Goal: Complete application form: Complete application form

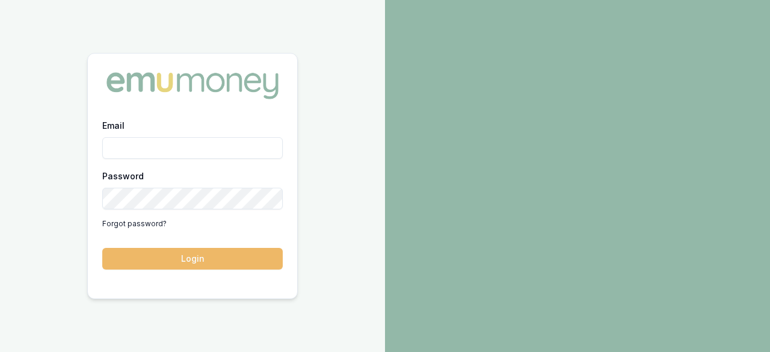
type input "laura.lamicela@emumoney.com.au"
click at [195, 259] on button "Login" at bounding box center [192, 259] width 180 height 22
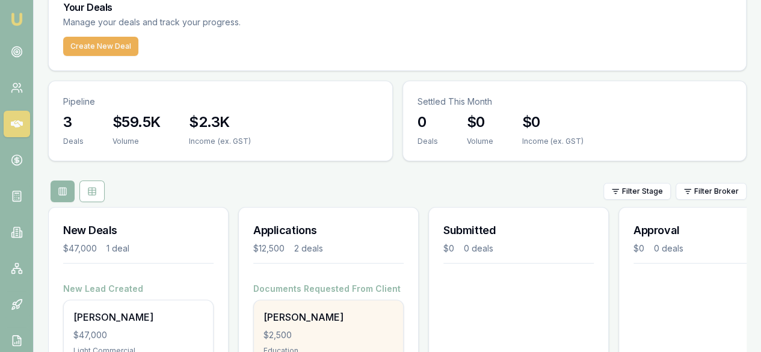
scroll to position [54, 0]
click at [332, 309] on div "[PERSON_NAME]" at bounding box center [328, 316] width 130 height 14
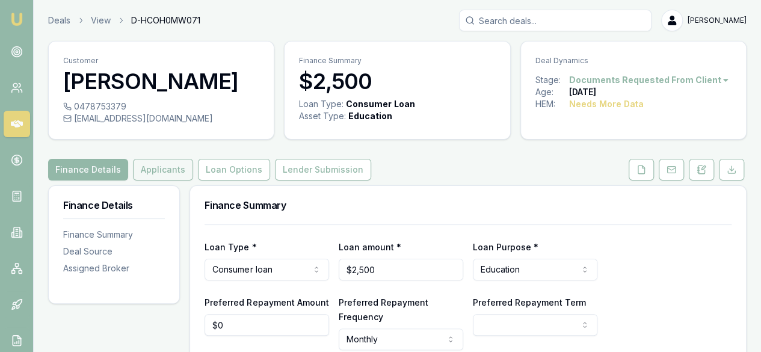
click at [149, 180] on button "Applicants" at bounding box center [163, 170] width 60 height 22
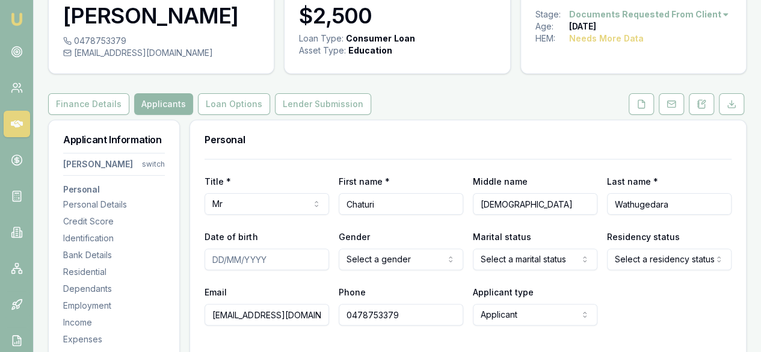
scroll to position [64, 0]
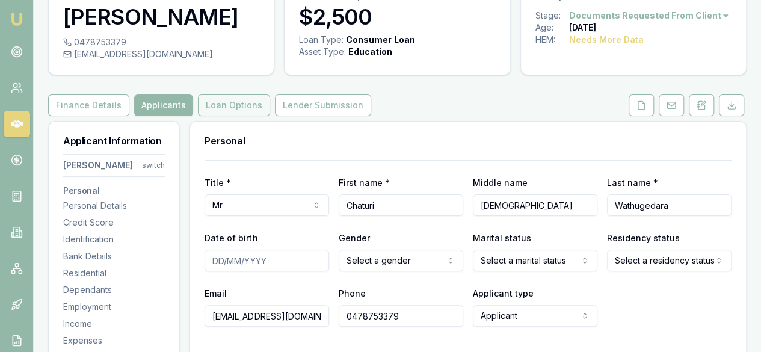
click at [229, 116] on button "Loan Options" at bounding box center [234, 105] width 72 height 22
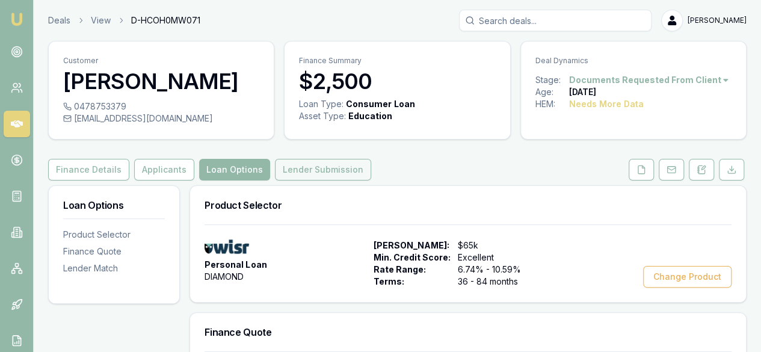
click at [297, 180] on button "Lender Submission" at bounding box center [323, 170] width 96 height 22
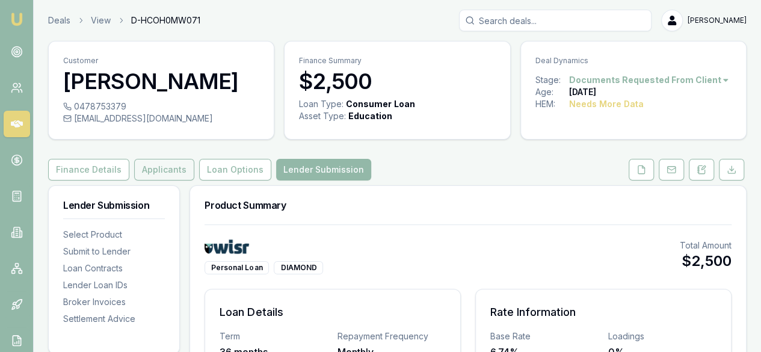
click at [152, 180] on button "Applicants" at bounding box center [164, 170] width 60 height 22
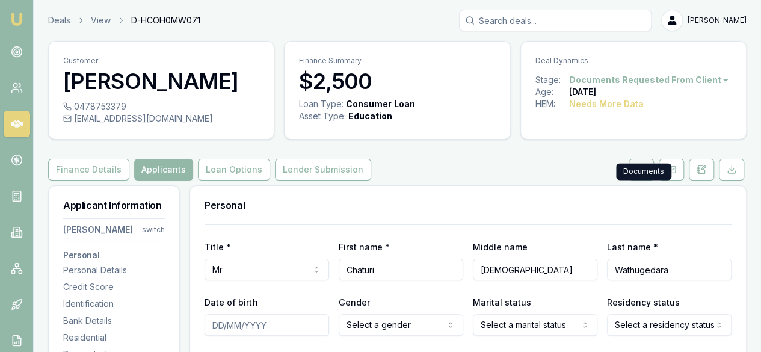
click at [645, 173] on icon at bounding box center [641, 169] width 7 height 8
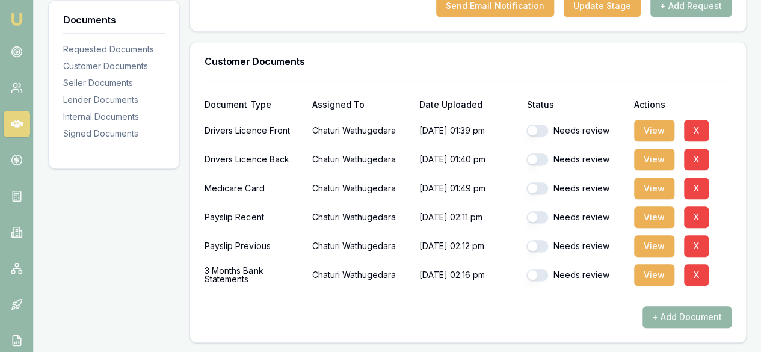
scroll to position [311, 0]
click at [656, 141] on button "View" at bounding box center [654, 130] width 40 height 22
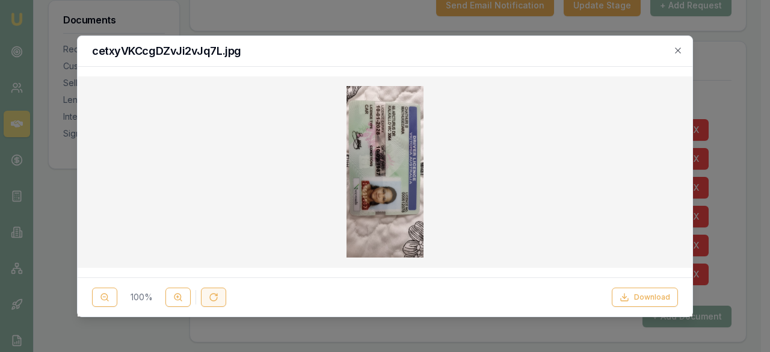
click at [222, 296] on button at bounding box center [213, 297] width 25 height 19
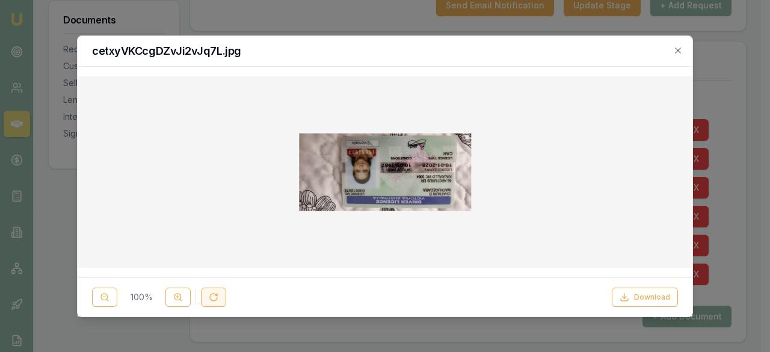
click at [222, 296] on button at bounding box center [213, 297] width 25 height 19
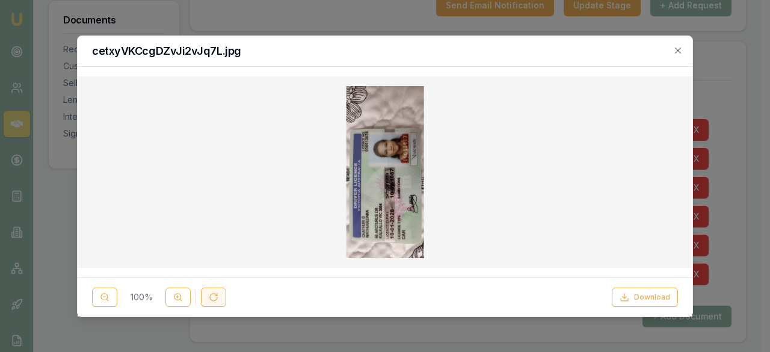
click at [222, 296] on button at bounding box center [213, 297] width 25 height 19
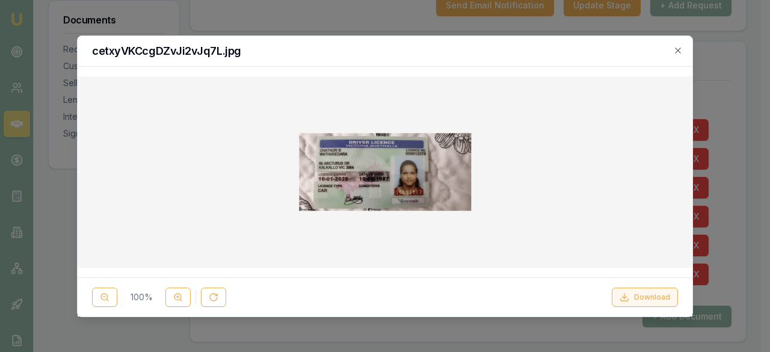
click at [656, 297] on button "Download" at bounding box center [645, 297] width 66 height 19
click at [678, 46] on icon "button" at bounding box center [678, 51] width 10 height 10
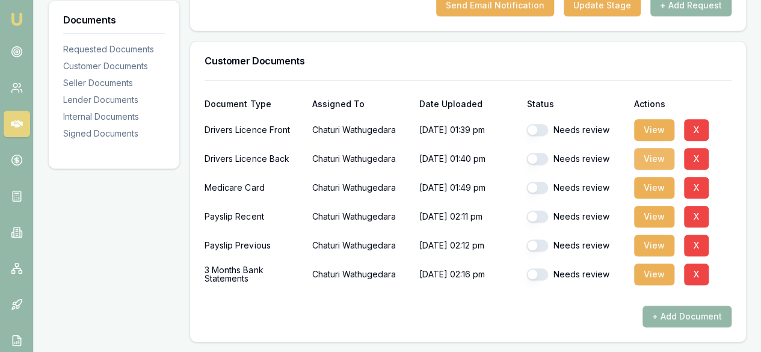
click at [644, 170] on button "View" at bounding box center [654, 159] width 40 height 22
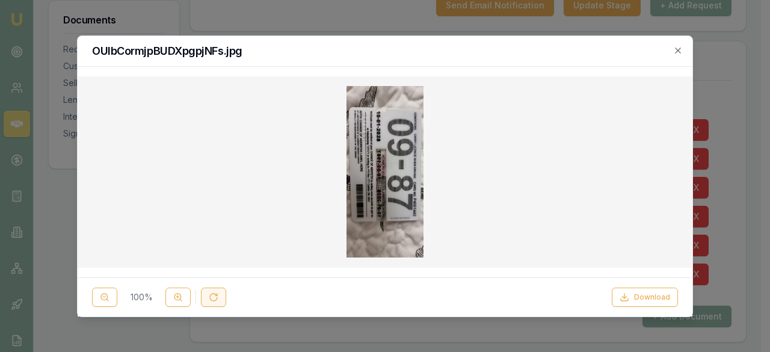
click at [214, 297] on icon at bounding box center [214, 297] width 10 height 10
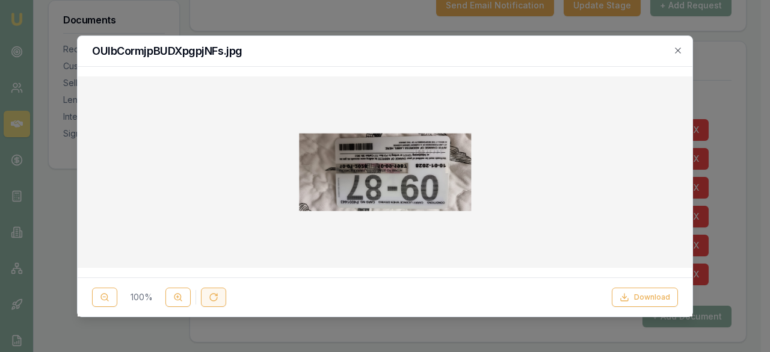
click at [215, 298] on icon at bounding box center [214, 297] width 10 height 10
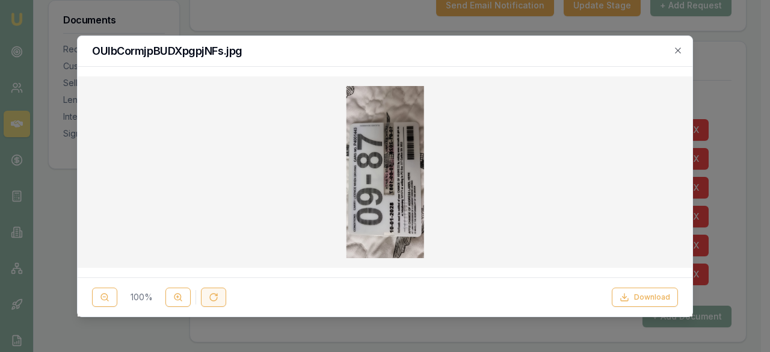
click at [215, 298] on icon at bounding box center [214, 297] width 10 height 10
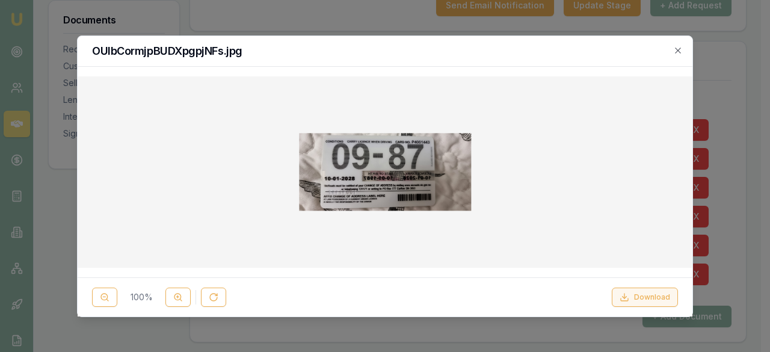
click at [652, 298] on button "Download" at bounding box center [645, 297] width 66 height 19
click at [675, 50] on icon "button" at bounding box center [678, 51] width 10 height 10
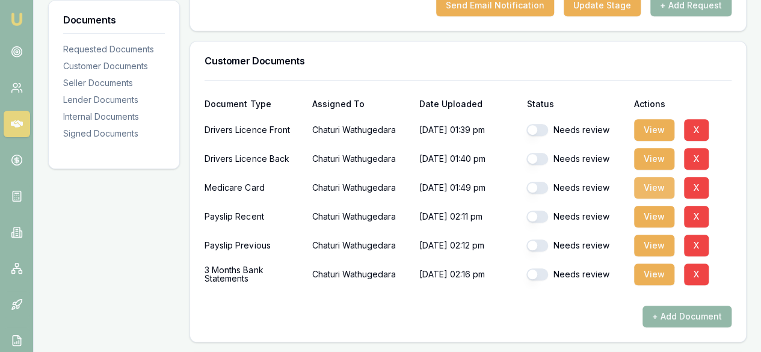
click at [647, 198] on button "View" at bounding box center [654, 188] width 40 height 22
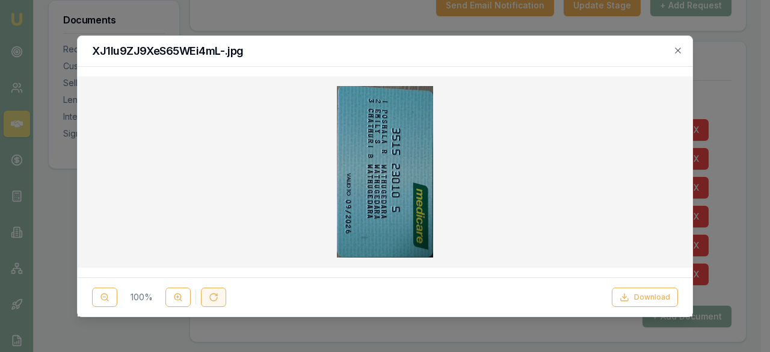
click at [210, 302] on button at bounding box center [213, 297] width 25 height 19
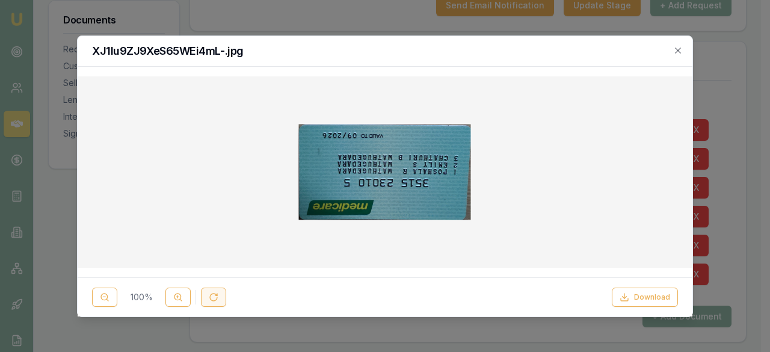
click at [211, 302] on button at bounding box center [213, 297] width 25 height 19
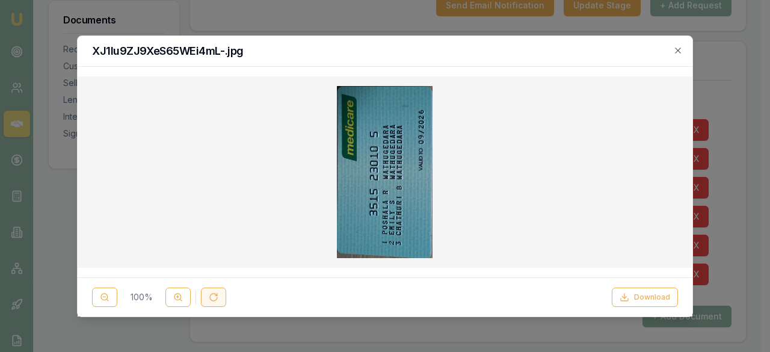
click at [211, 302] on button at bounding box center [213, 297] width 25 height 19
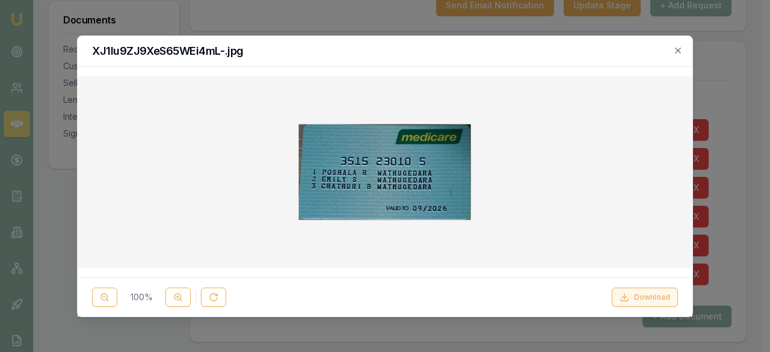
click at [638, 300] on button "Download" at bounding box center [645, 297] width 66 height 19
click at [675, 49] on icon "button" at bounding box center [678, 51] width 10 height 10
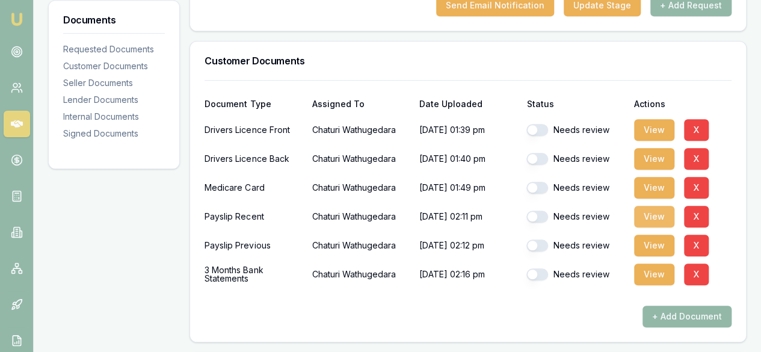
click at [651, 227] on button "View" at bounding box center [654, 217] width 40 height 22
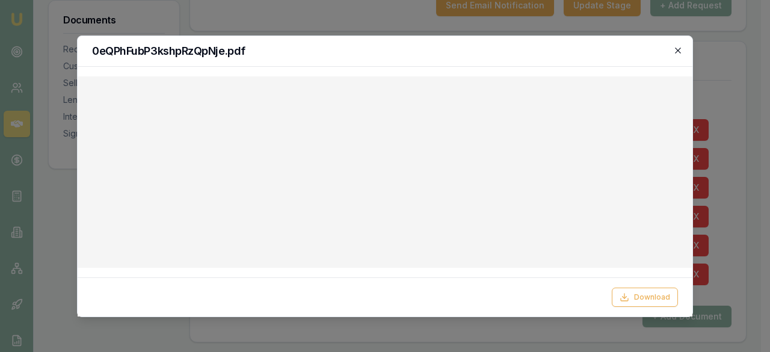
click at [677, 54] on icon "button" at bounding box center [678, 51] width 10 height 10
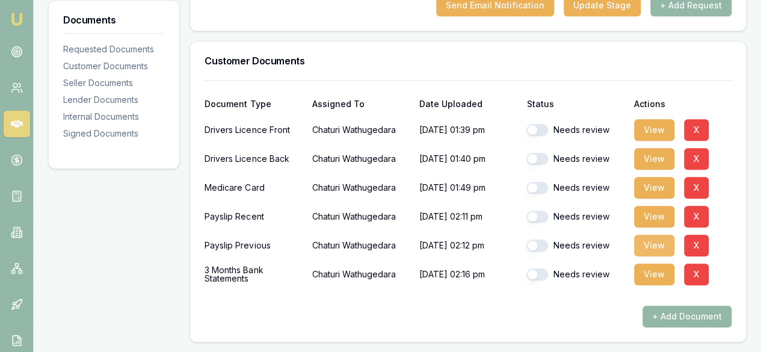
click at [650, 256] on button "View" at bounding box center [654, 246] width 40 height 22
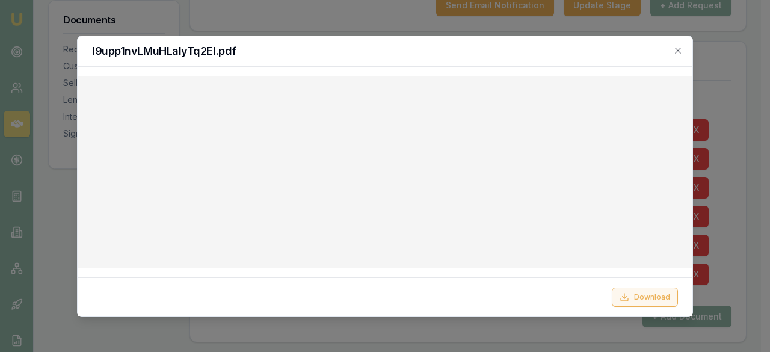
click at [646, 292] on button "Download" at bounding box center [645, 297] width 66 height 19
click at [679, 50] on icon "button" at bounding box center [678, 51] width 10 height 10
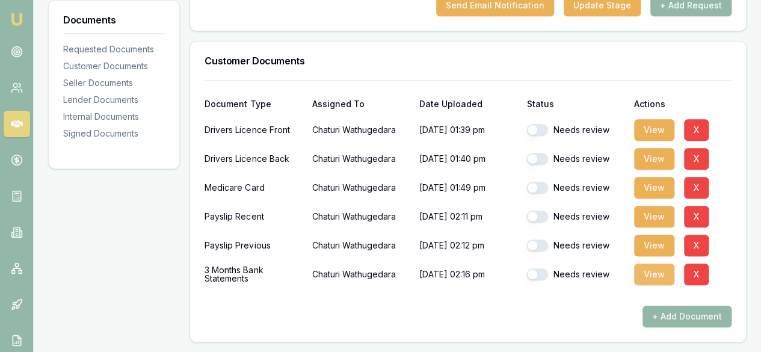
click at [656, 285] on button "View" at bounding box center [654, 274] width 40 height 22
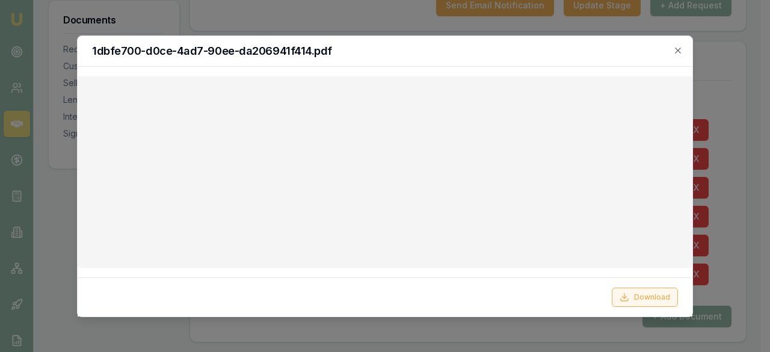
click at [650, 301] on button "Download" at bounding box center [645, 297] width 66 height 19
click at [680, 48] on icon "button" at bounding box center [677, 50] width 5 height 5
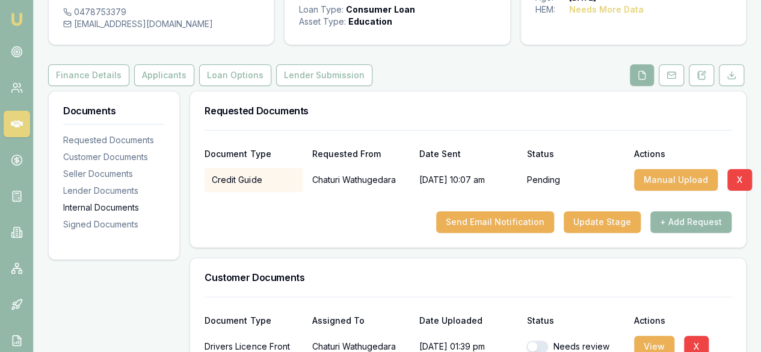
scroll to position [94, 0]
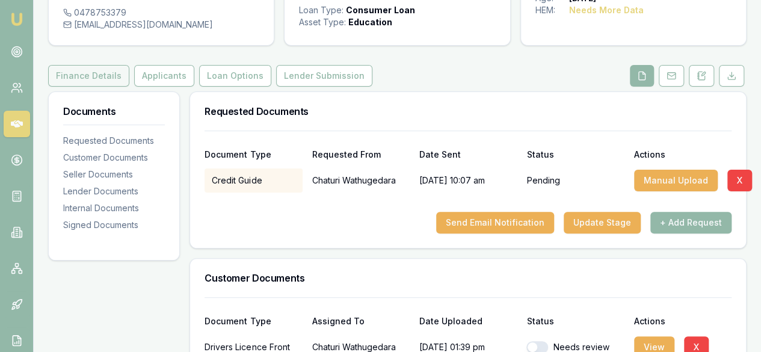
click at [101, 87] on button "Finance Details" at bounding box center [88, 76] width 81 height 22
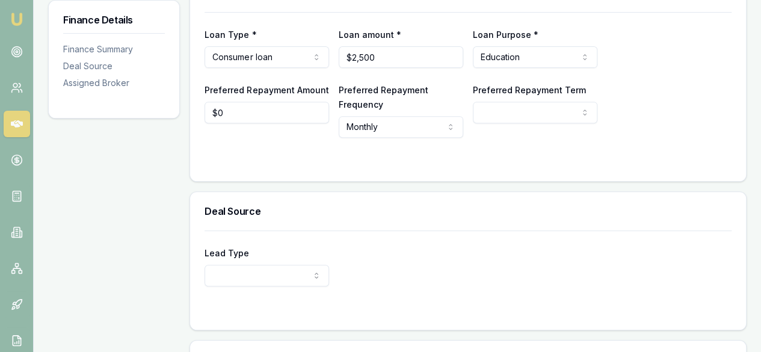
scroll to position [213, 0]
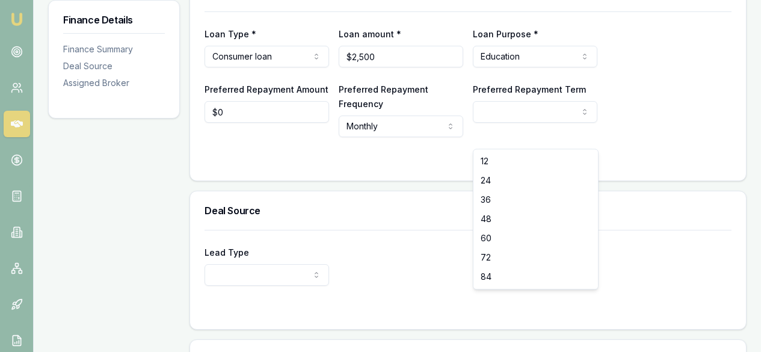
select select "36"
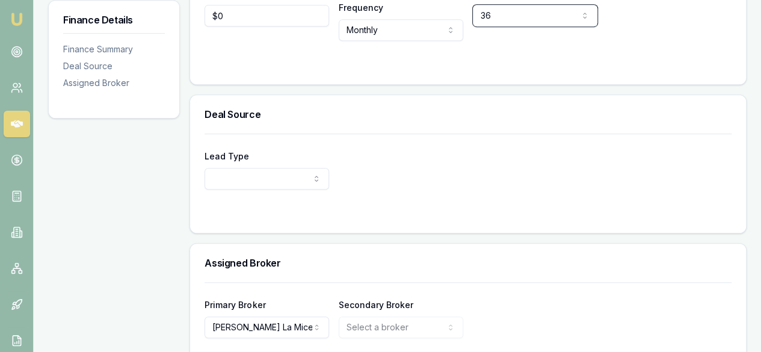
scroll to position [310, 0]
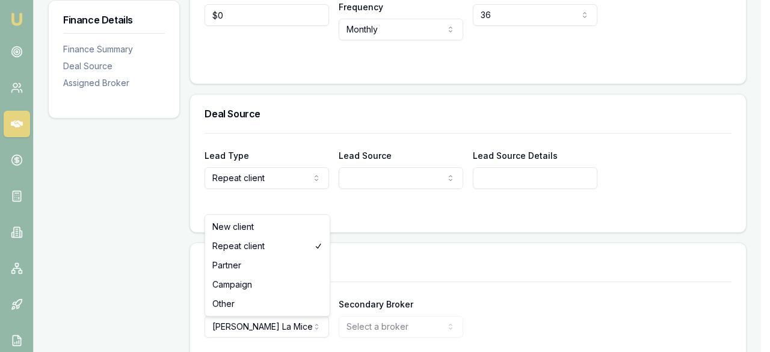
select select "NEW_CLIENT"
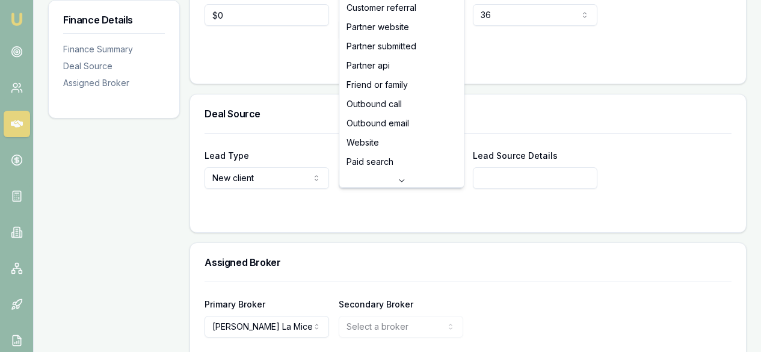
select select "CUSTOMER_REFERRAL"
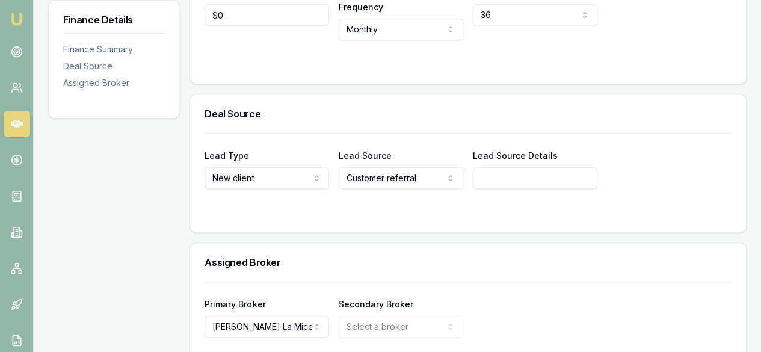
click at [490, 189] on input "Lead Source Details" at bounding box center [535, 178] width 125 height 22
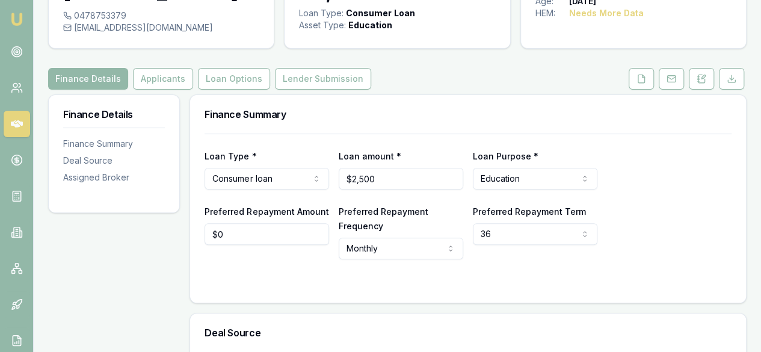
scroll to position [90, 0]
drag, startPoint x: 174, startPoint y: 102, endPoint x: 182, endPoint y: 109, distance: 10.2
click at [174, 90] on button "Applicants" at bounding box center [163, 80] width 60 height 22
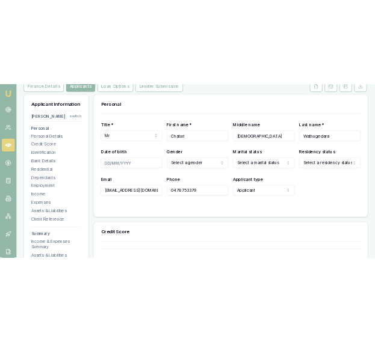
scroll to position [167, 0]
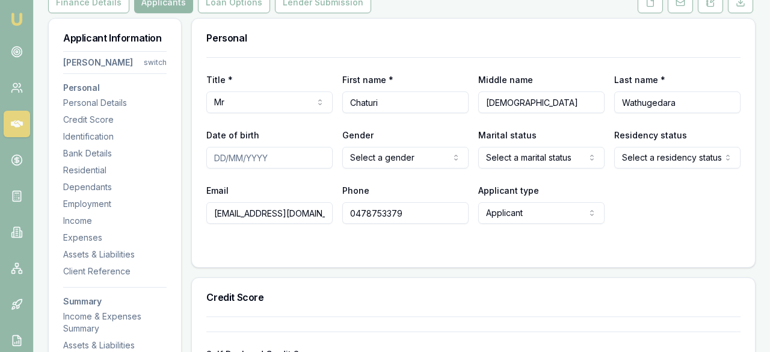
click at [528, 185] on html "Emu Broker Deals View D-HCOH0MW071 [PERSON_NAME] Toggle Menu Customer Chaturi W…" at bounding box center [385, 9] width 770 height 352
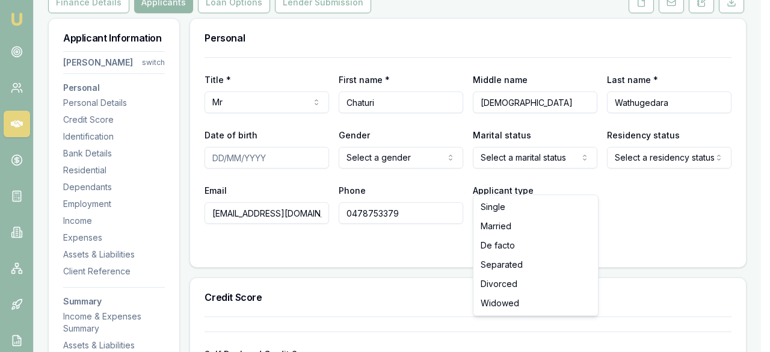
select select "MARRIED"
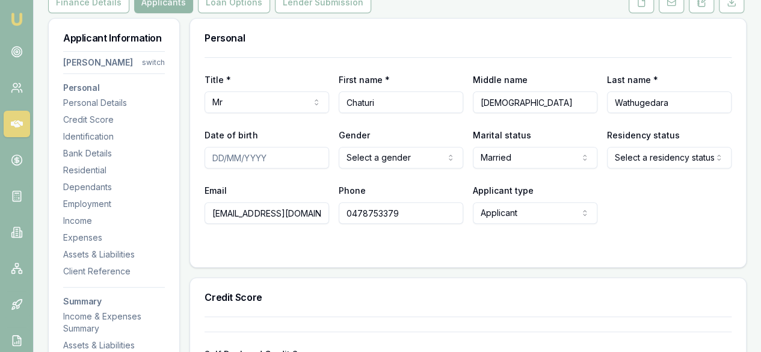
click at [413, 182] on html "Emu Broker Deals View D-HCOH0MW071 [PERSON_NAME] Toggle Menu Customer Chaturi W…" at bounding box center [380, 9] width 761 height 352
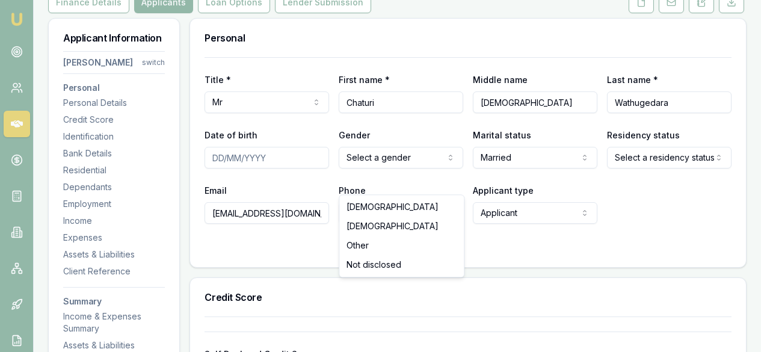
select select "[DEMOGRAPHIC_DATA]"
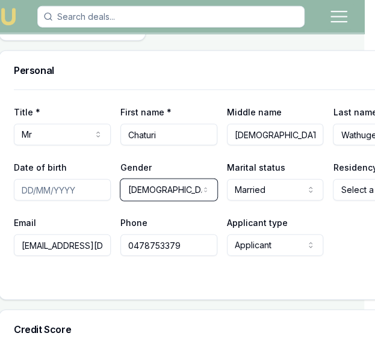
scroll to position [705, 11]
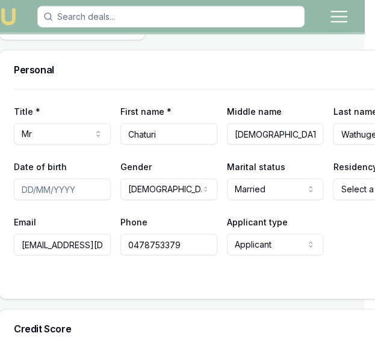
click at [29, 188] on input "Date of birth" at bounding box center [62, 190] width 97 height 22
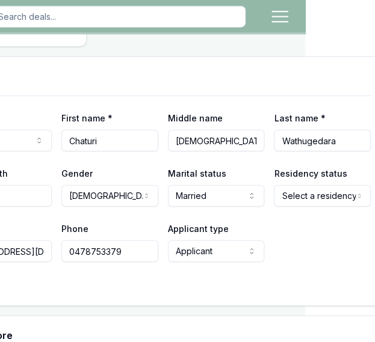
scroll to position [699, 70]
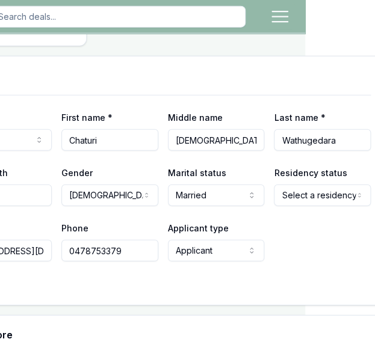
type input "[DATE]"
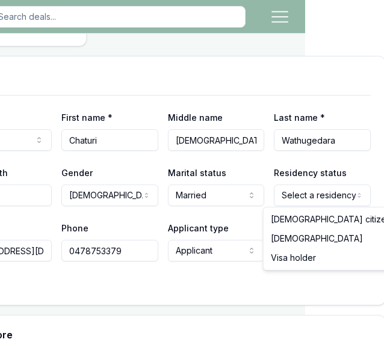
select select "[DEMOGRAPHIC_DATA]"
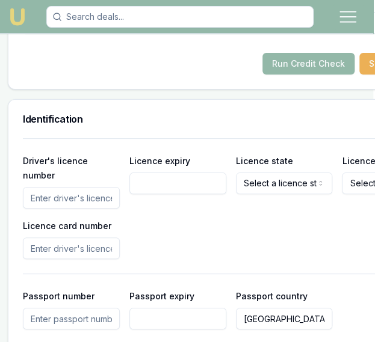
scroll to position [1098, 2]
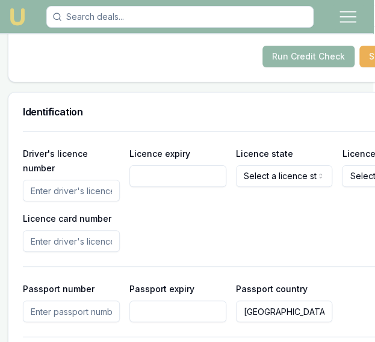
click at [107, 189] on input "Driver's licence number" at bounding box center [71, 191] width 97 height 22
type input "000612078"
click at [143, 202] on div "Driver's licence number [DRIVERS_LICENSE_NUMBER] Licence expiry Licence state S…" at bounding box center [231, 199] width 416 height 106
click at [150, 173] on input "Licence expiry" at bounding box center [177, 176] width 97 height 22
type input "[DATE]"
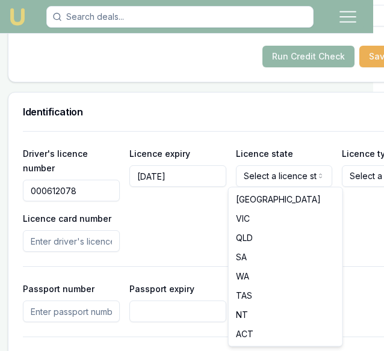
select select "VIC"
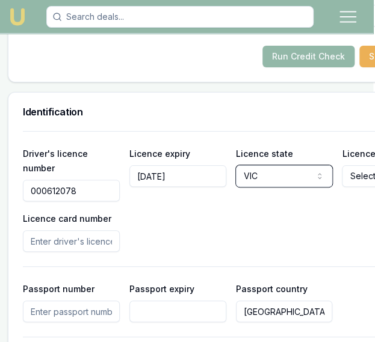
scroll to position [1098, 81]
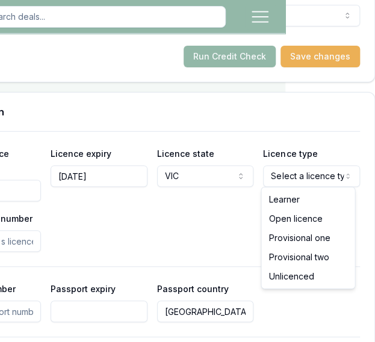
scroll to position [1098, 72]
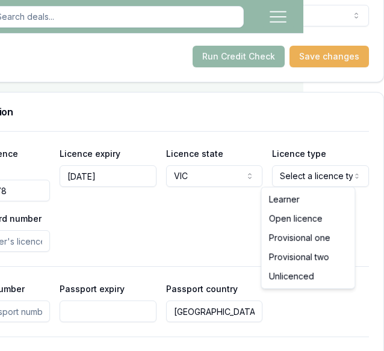
select select "OPEN_LICENCE"
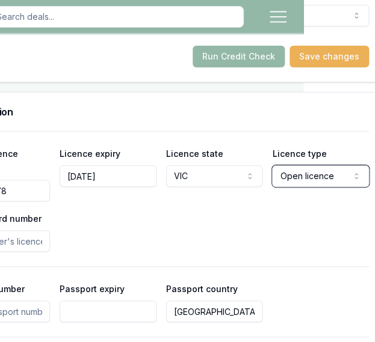
scroll to position [1098, 0]
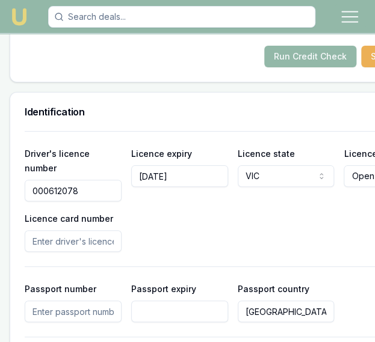
click at [47, 241] on input "Licence card number" at bounding box center [73, 241] width 97 height 22
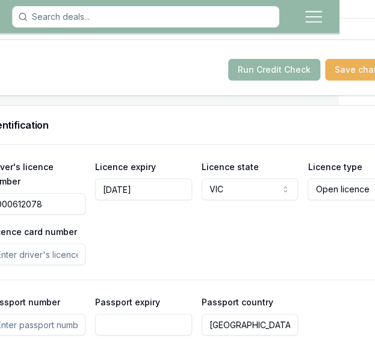
scroll to position [1085, 0]
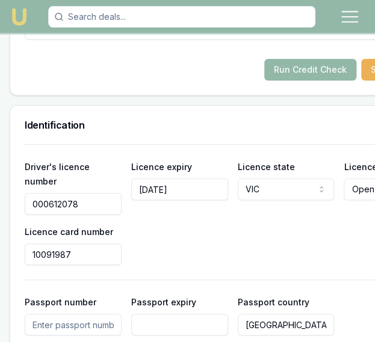
type input "10091987"
click at [266, 233] on div "Driver's licence number [DRIVERS_LICENSE_NUMBER] Licence expiry [DATE] Licence …" at bounding box center [233, 212] width 416 height 106
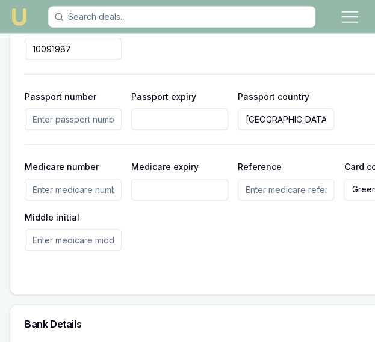
scroll to position [1291, 0]
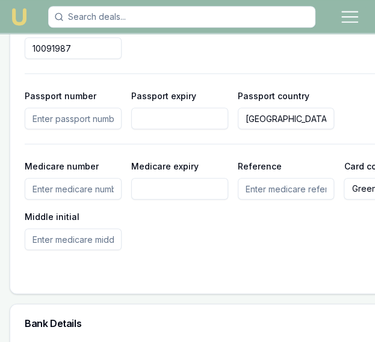
click at [109, 187] on input "Medicare number" at bounding box center [73, 189] width 97 height 22
type input "3515230105"
click at [161, 186] on input "Medicare expiry" at bounding box center [179, 189] width 97 height 22
type input "09/2026"
click at [260, 185] on input "Reference" at bounding box center [286, 189] width 97 height 22
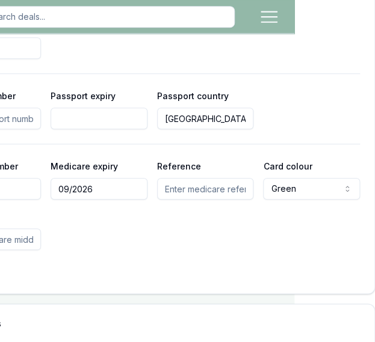
scroll to position [1291, 72]
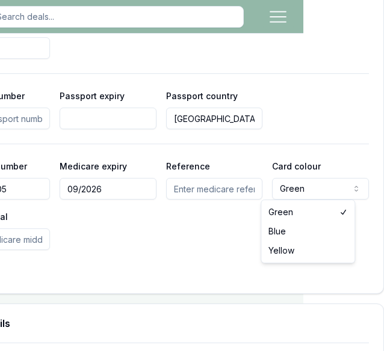
select select "BLUE"
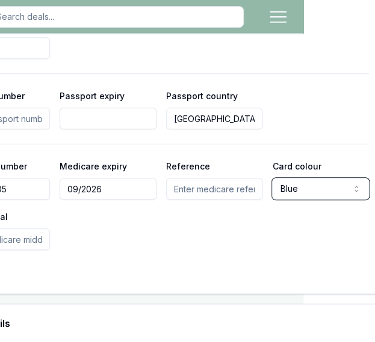
scroll to position [1291, 0]
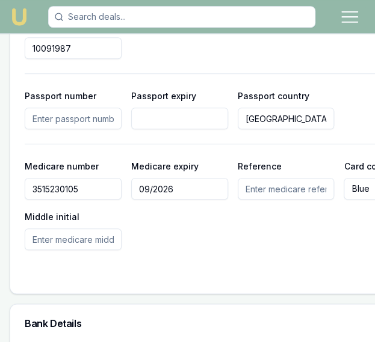
click at [275, 185] on input "Reference" at bounding box center [286, 189] width 97 height 22
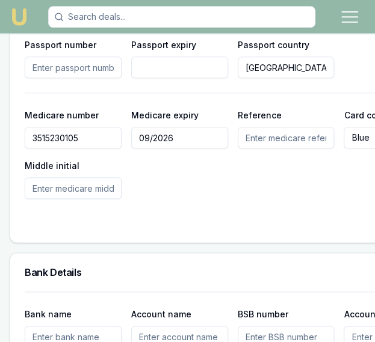
scroll to position [1343, 0]
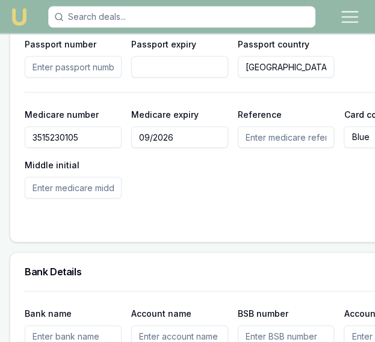
click at [85, 183] on input "Middle initial" at bounding box center [73, 188] width 97 height 22
type input "B"
click at [207, 213] on form "Driver's licence number [DRIVERS_LICENSE_NUMBER] Licence expiry [DATE] Licence …" at bounding box center [233, 56] width 416 height 341
click at [251, 134] on input "Reference" at bounding box center [286, 137] width 97 height 22
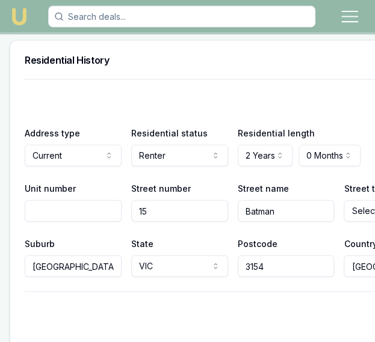
scroll to position [1703, 0]
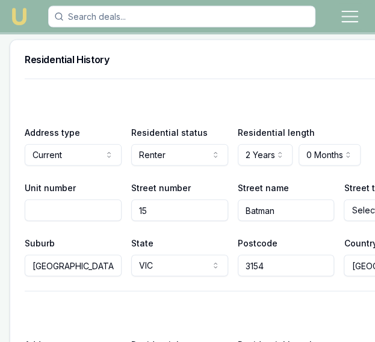
type input "3"
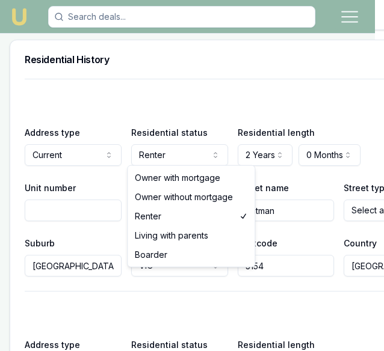
select select "OWNER_WITH_MORTGAGE"
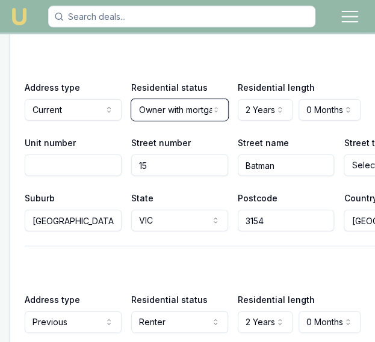
scroll to position [1750, 0]
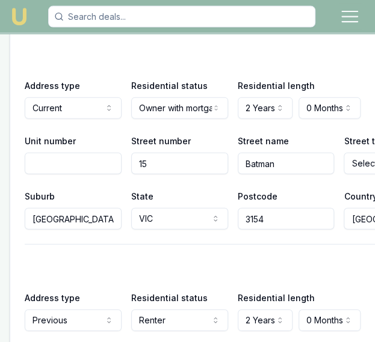
drag, startPoint x: 170, startPoint y: 162, endPoint x: 127, endPoint y: 164, distance: 42.7
click at [131, 164] on input "15" at bounding box center [179, 164] width 97 height 22
type input "66"
drag, startPoint x: 304, startPoint y: 157, endPoint x: 216, endPoint y: 157, distance: 87.8
click at [216, 157] on div "Unit number Street number 66 Street name Batman Street type Select a street typ…" at bounding box center [233, 154] width 416 height 41
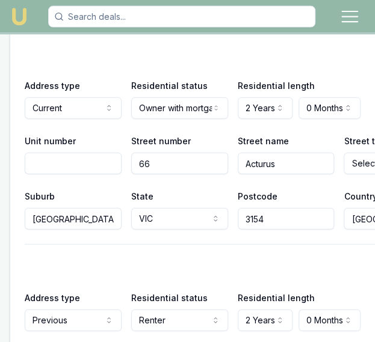
click at [242, 163] on input "Acturus" at bounding box center [286, 164] width 97 height 22
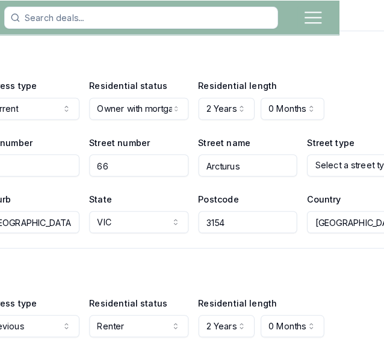
scroll to position [1753, 47]
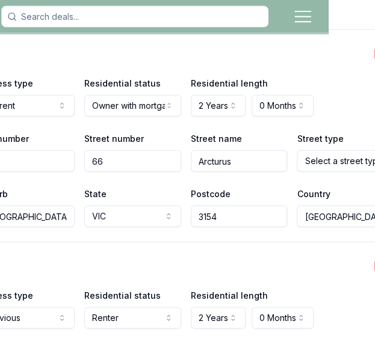
type input "Arcturus"
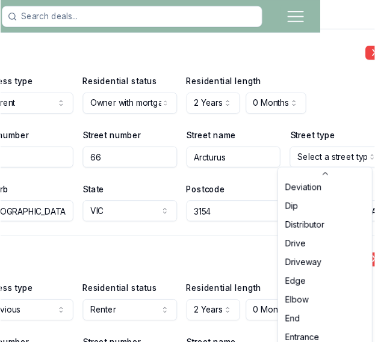
scroll to position [971, 0]
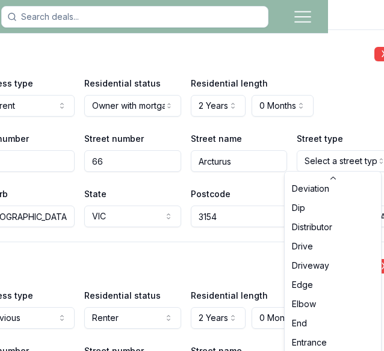
select select "Drive"
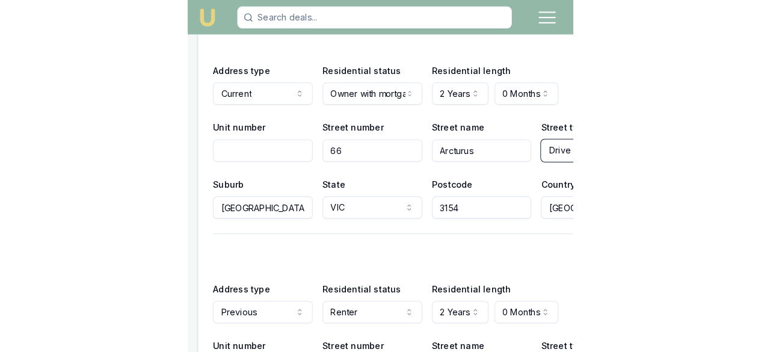
scroll to position [1767, 0]
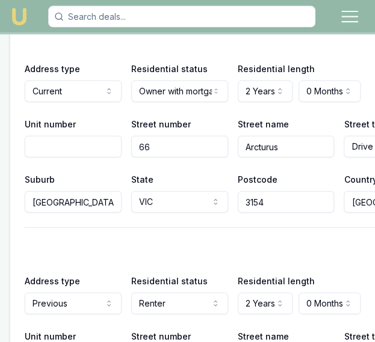
drag, startPoint x: 100, startPoint y: 200, endPoint x: 38, endPoint y: 199, distance: 61.4
click at [38, 199] on input "[GEOGRAPHIC_DATA]" at bounding box center [73, 202] width 97 height 22
drag, startPoint x: 99, startPoint y: 197, endPoint x: 20, endPoint y: 198, distance: 78.2
click at [20, 198] on div "X Address type Current Current Previous Residential status Owner with mortgage …" at bounding box center [232, 260] width 445 height 490
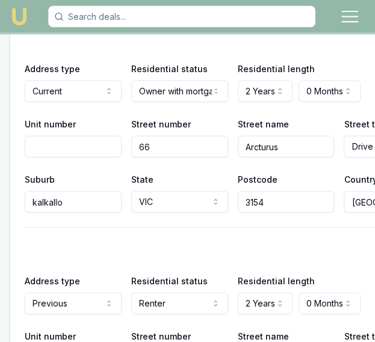
type input "kalkallo"
drag, startPoint x: 262, startPoint y: 200, endPoint x: 226, endPoint y: 194, distance: 35.9
click at [226, 194] on div "Suburb kalkallo State [GEOGRAPHIC_DATA] [GEOGRAPHIC_DATA] [GEOGRAPHIC_DATA] [GE…" at bounding box center [233, 192] width 416 height 41
type input "3064"
click at [262, 231] on div "X Address type Previous Current Previous Residential status Renter Owner with m…" at bounding box center [233, 326] width 416 height 198
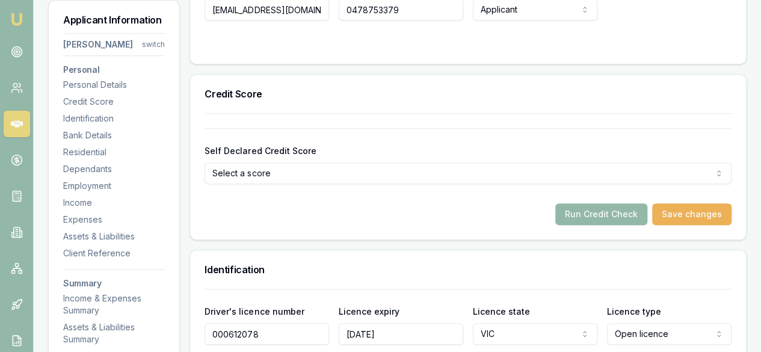
scroll to position [372, 0]
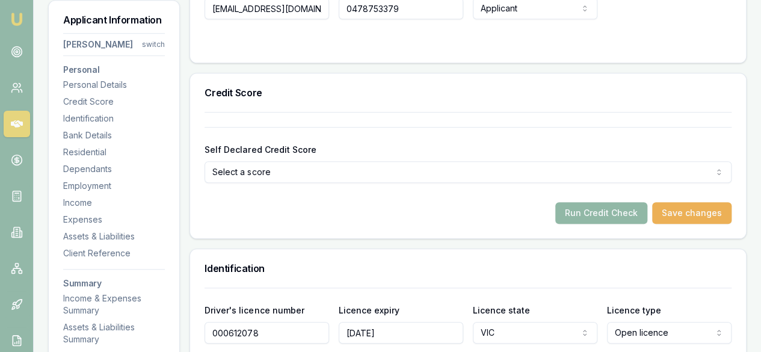
click at [595, 224] on button "Run Credit Check" at bounding box center [601, 213] width 92 height 22
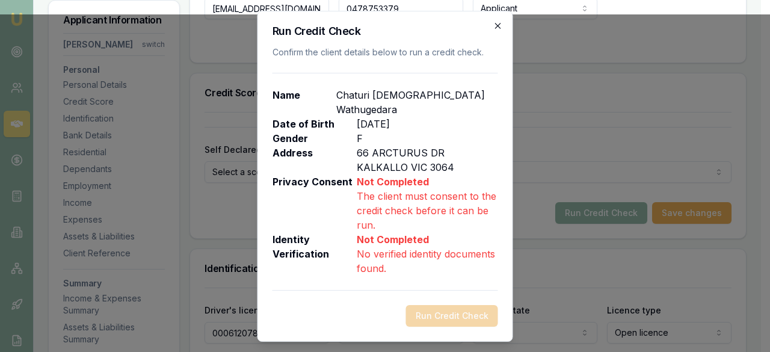
click at [496, 31] on icon "button" at bounding box center [498, 26] width 10 height 10
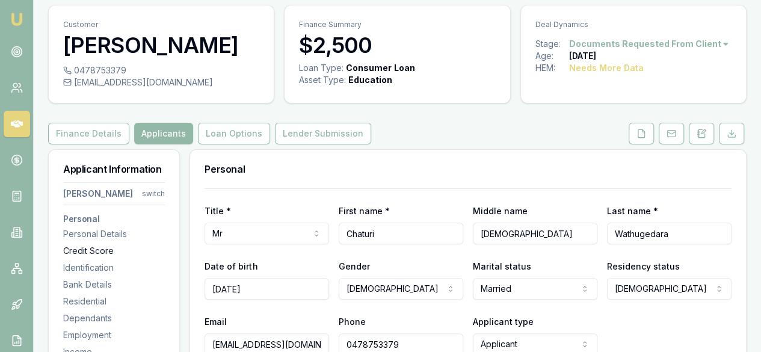
scroll to position [37, 0]
click at [95, 273] on div "Identification" at bounding box center [114, 267] width 102 height 12
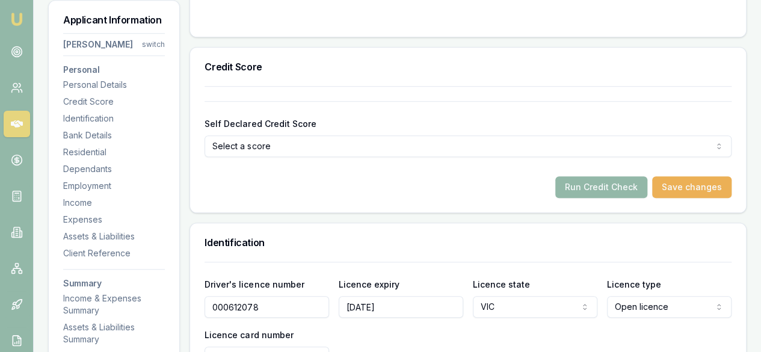
scroll to position [402, 0]
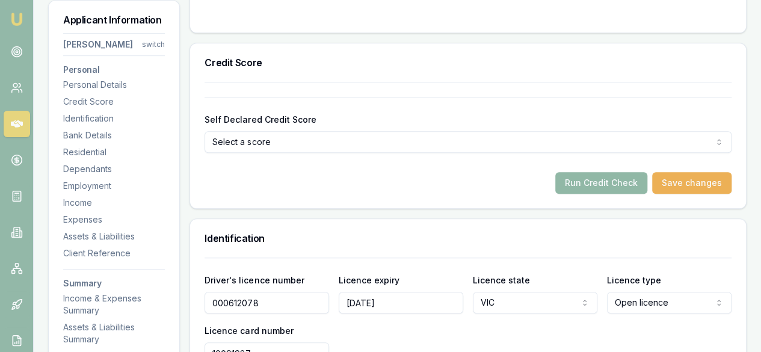
click at [605, 194] on button "Run Credit Check" at bounding box center [601, 183] width 92 height 22
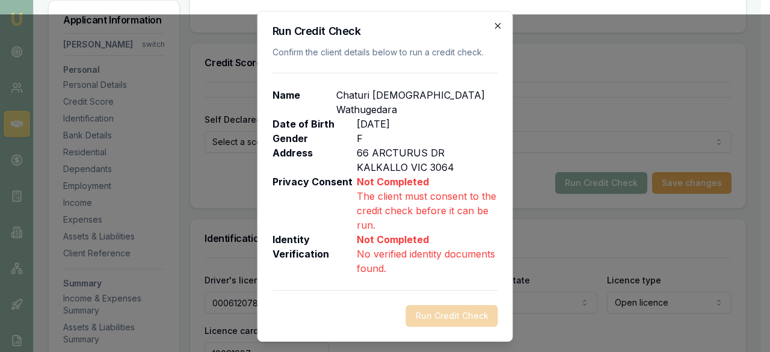
click at [500, 31] on icon "button" at bounding box center [498, 26] width 10 height 10
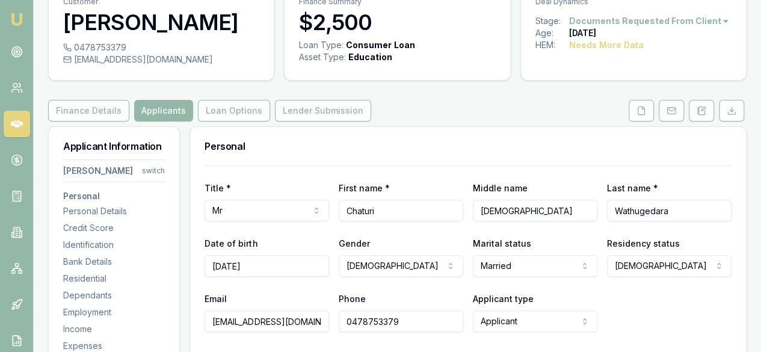
scroll to position [45, 0]
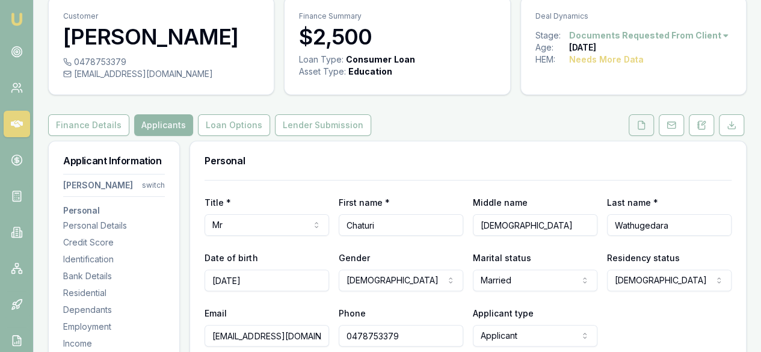
click at [645, 129] on icon at bounding box center [641, 125] width 7 height 8
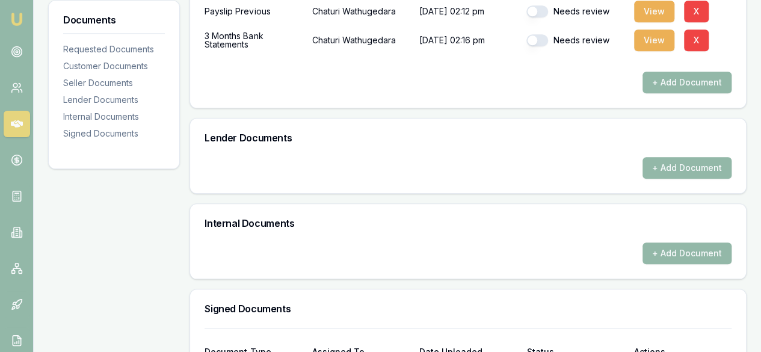
scroll to position [670, 0]
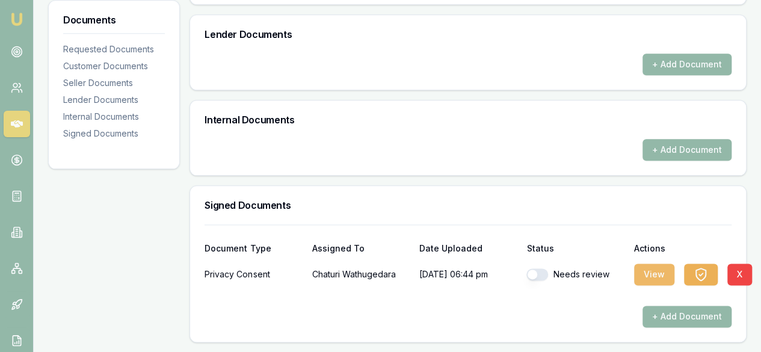
click at [660, 269] on button "View" at bounding box center [654, 274] width 40 height 22
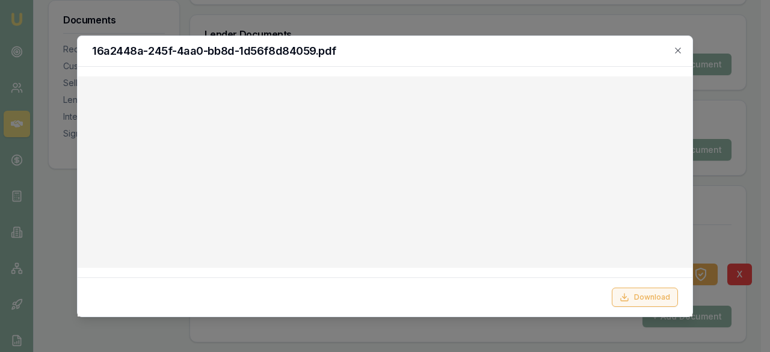
click at [652, 298] on button "Download" at bounding box center [645, 297] width 66 height 19
click at [642, 301] on button "Download" at bounding box center [645, 297] width 66 height 19
click at [678, 49] on icon "button" at bounding box center [677, 50] width 5 height 5
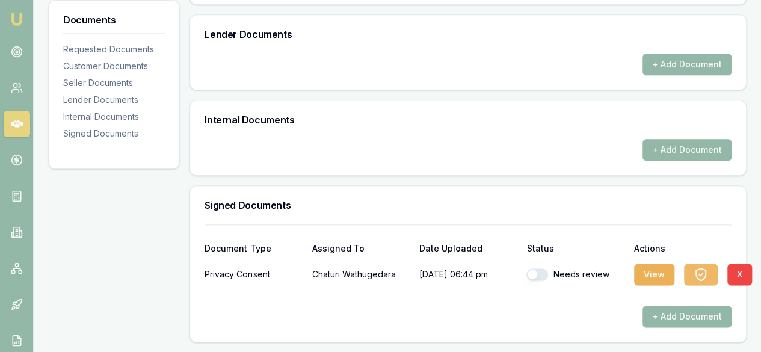
click at [700, 275] on icon "button" at bounding box center [701, 274] width 14 height 14
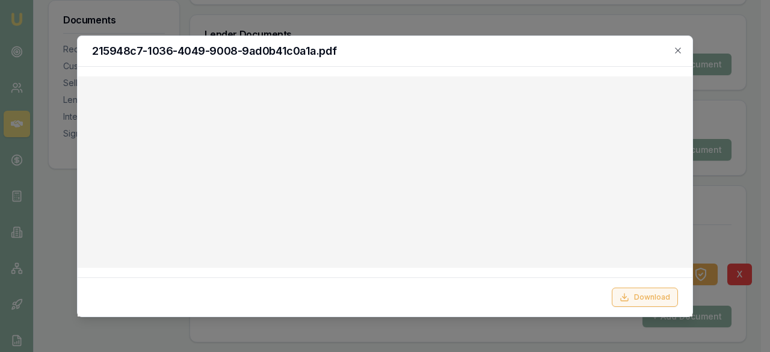
click at [644, 300] on button "Download" at bounding box center [645, 297] width 66 height 19
click at [725, 194] on div at bounding box center [385, 176] width 770 height 352
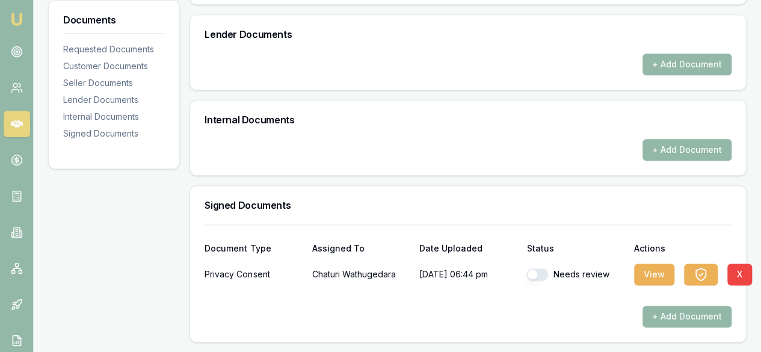
click at [535, 277] on button "button" at bounding box center [537, 274] width 22 height 12
checkbox input "true"
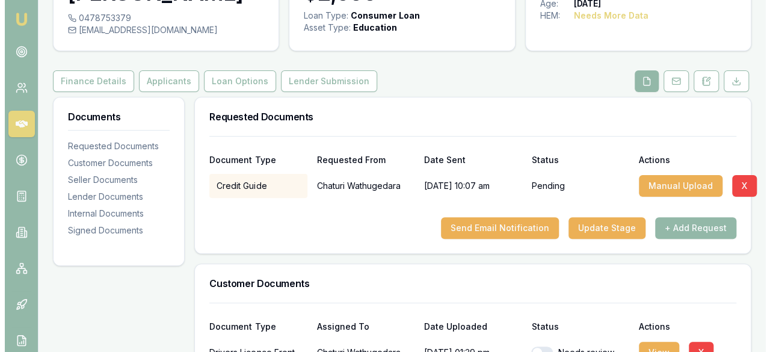
scroll to position [89, 0]
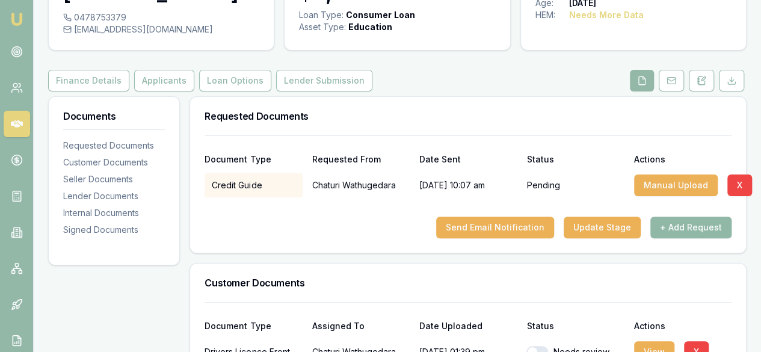
click at [689, 238] on button "+ Add Request" at bounding box center [690, 228] width 81 height 22
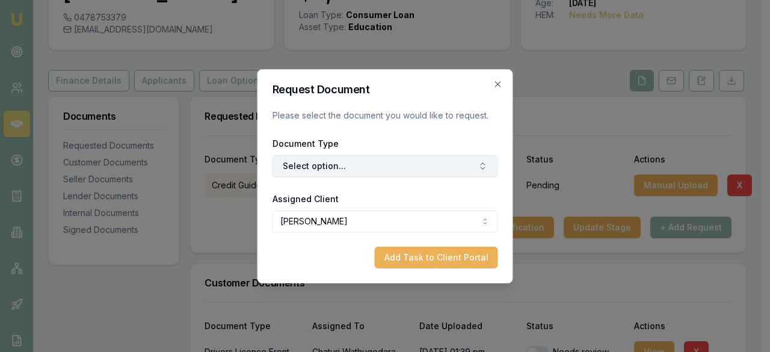
click at [429, 164] on button "Select option..." at bounding box center [385, 166] width 226 height 22
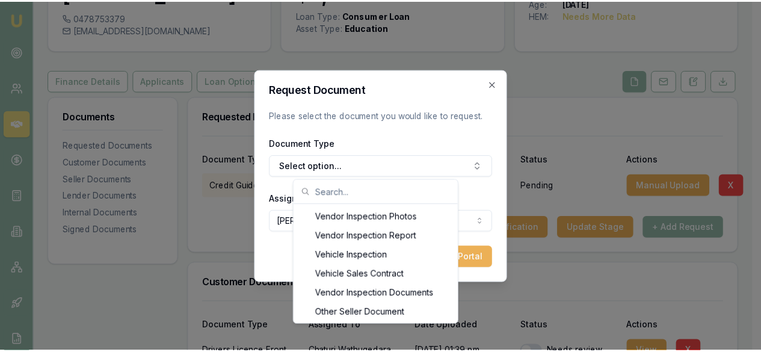
scroll to position [1752, 0]
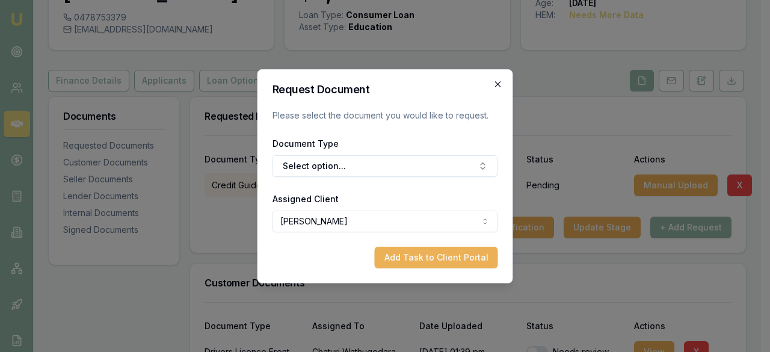
click at [499, 88] on icon "button" at bounding box center [498, 84] width 10 height 10
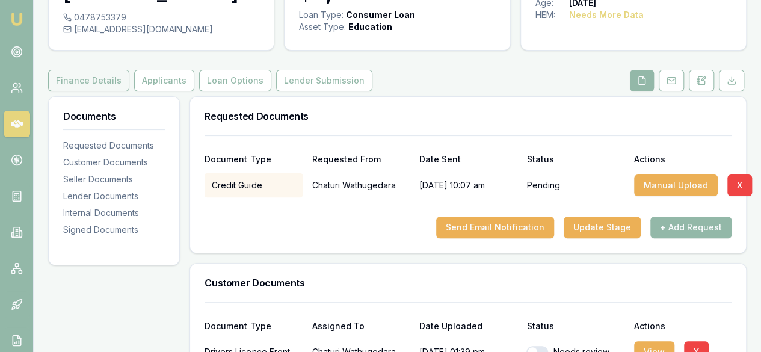
click at [106, 91] on button "Finance Details" at bounding box center [88, 81] width 81 height 22
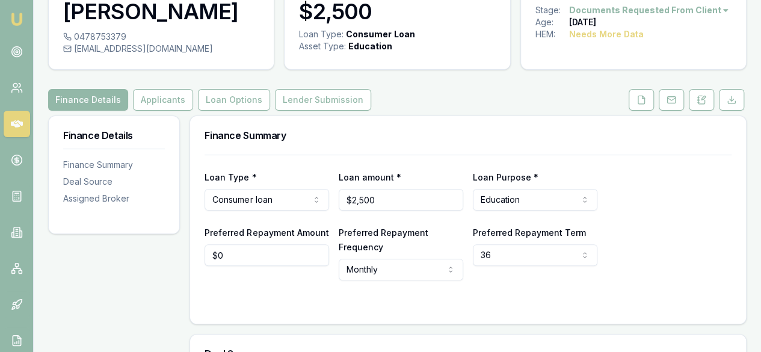
scroll to position [69, 0]
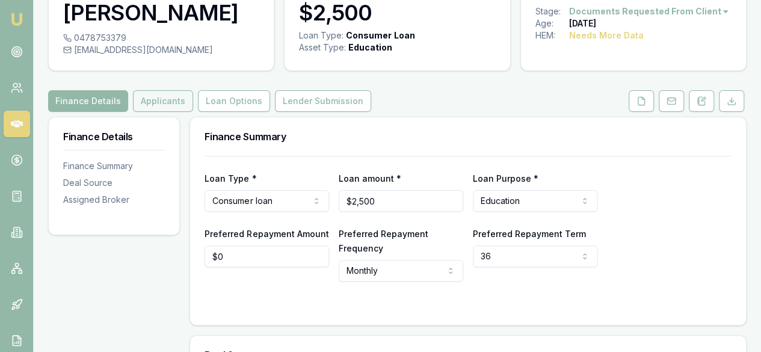
click at [153, 112] on button "Applicants" at bounding box center [163, 101] width 60 height 22
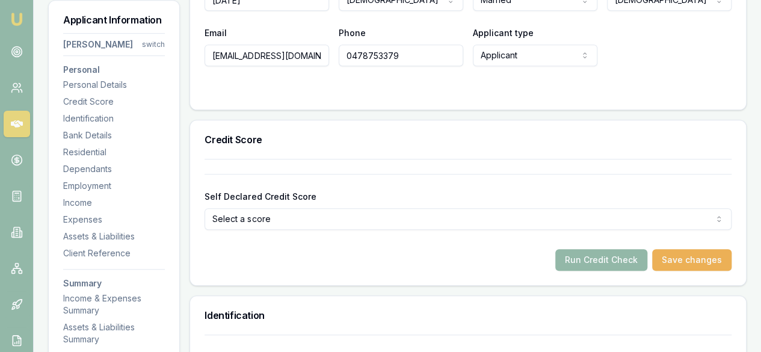
scroll to position [325, 0]
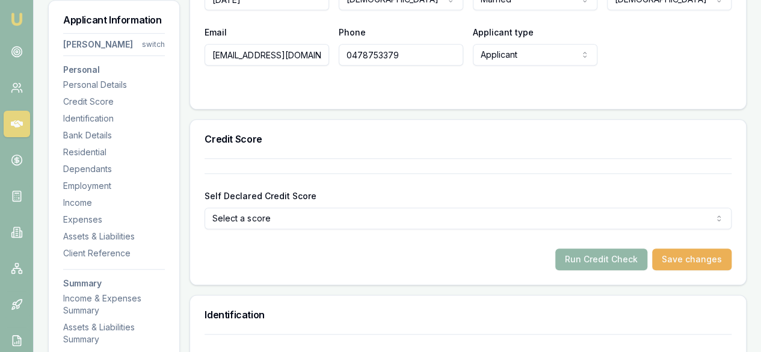
click at [616, 270] on button "Run Credit Check" at bounding box center [601, 259] width 92 height 22
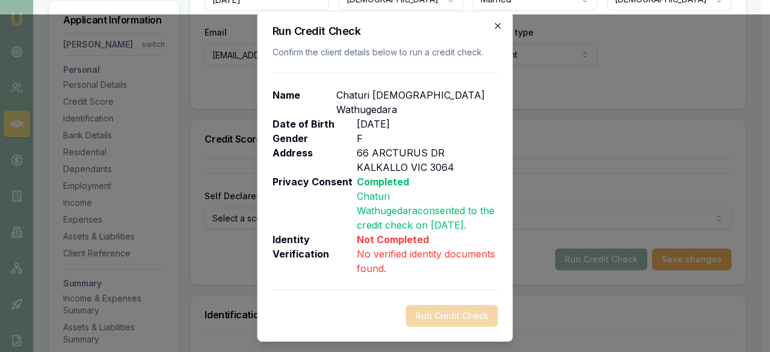
click at [500, 31] on icon "button" at bounding box center [498, 26] width 10 height 10
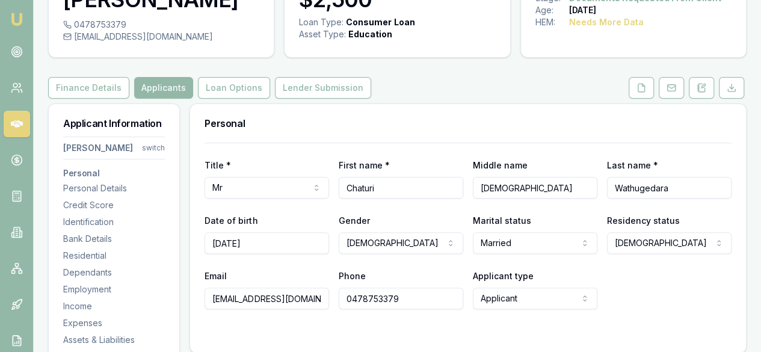
scroll to position [0, 0]
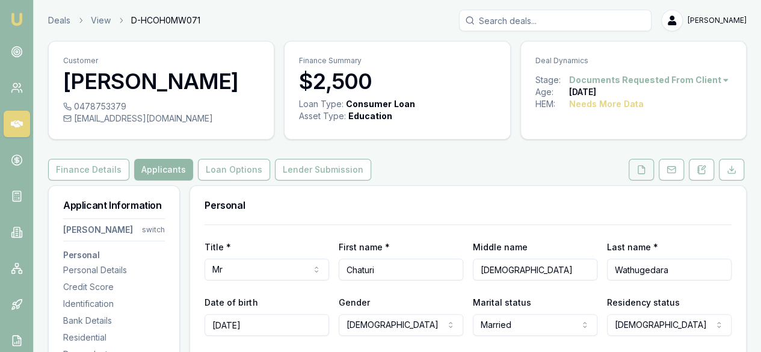
click at [642, 174] on icon at bounding box center [641, 170] width 10 height 10
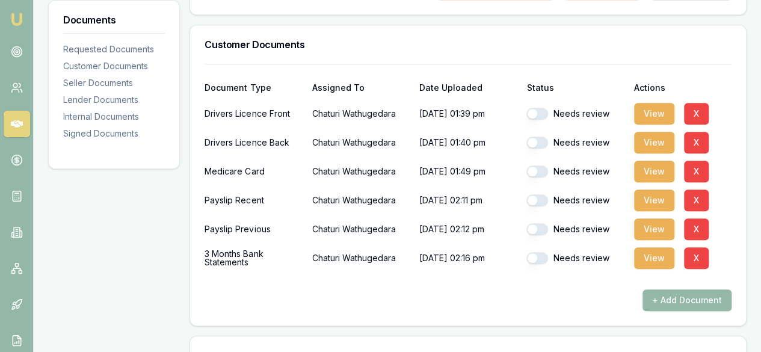
scroll to position [328, 0]
click at [536, 119] on button "button" at bounding box center [537, 113] width 22 height 12
checkbox input "false"
checkbox input "true"
click at [536, 119] on button "button" at bounding box center [537, 113] width 22 height 12
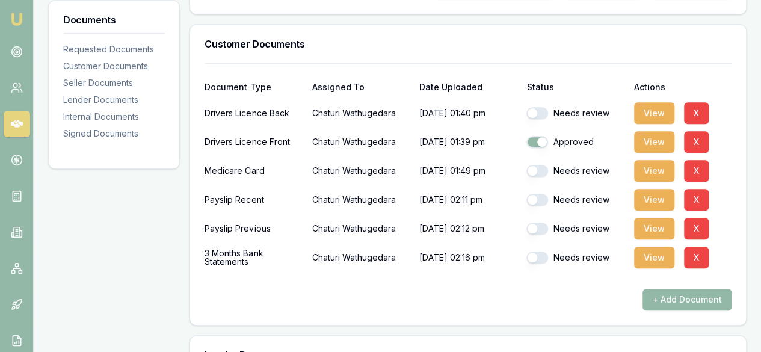
checkbox input "true"
click at [533, 177] on button "button" at bounding box center [537, 171] width 22 height 12
checkbox input "true"
click at [537, 206] on button "button" at bounding box center [537, 200] width 22 height 12
checkbox input "true"
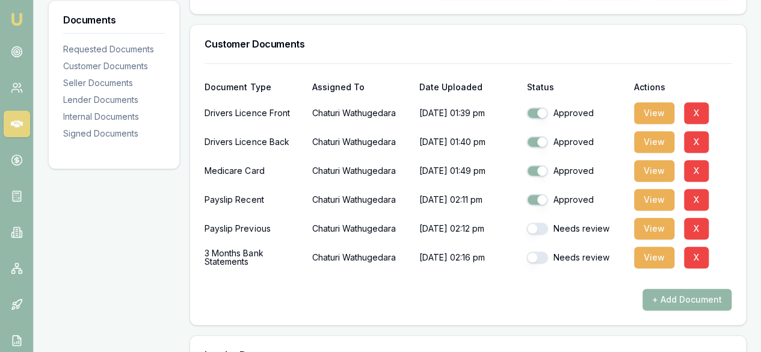
click at [534, 235] on button "button" at bounding box center [537, 229] width 22 height 12
checkbox input "true"
click at [533, 263] on button "button" at bounding box center [537, 257] width 22 height 12
checkbox input "true"
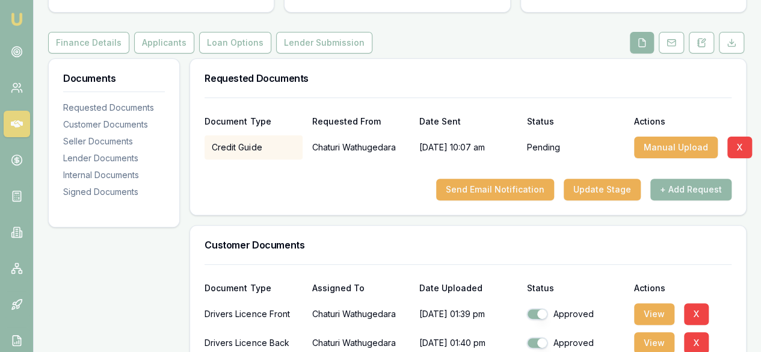
scroll to position [0, 0]
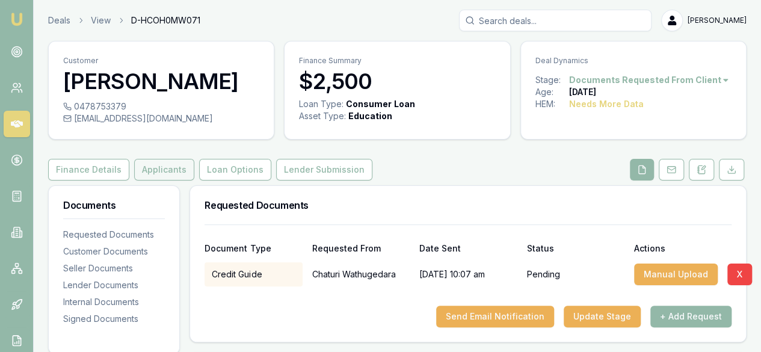
click at [155, 180] on button "Applicants" at bounding box center [164, 170] width 60 height 22
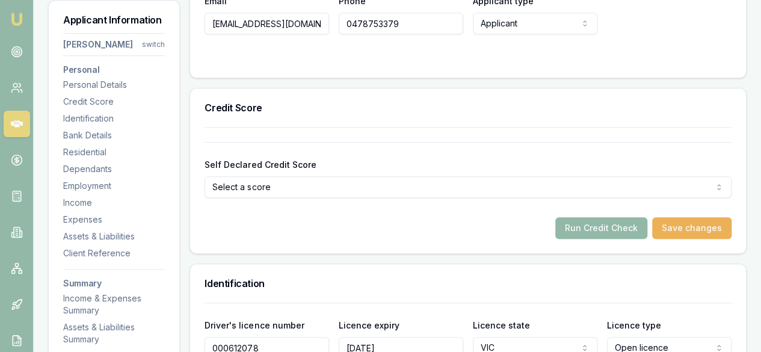
scroll to position [357, 0]
click at [608, 238] on button "Run Credit Check" at bounding box center [601, 228] width 92 height 22
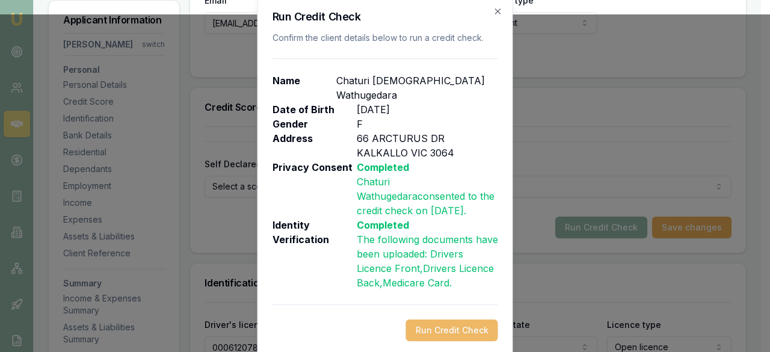
click at [460, 324] on button "Run Credit Check" at bounding box center [452, 330] width 92 height 22
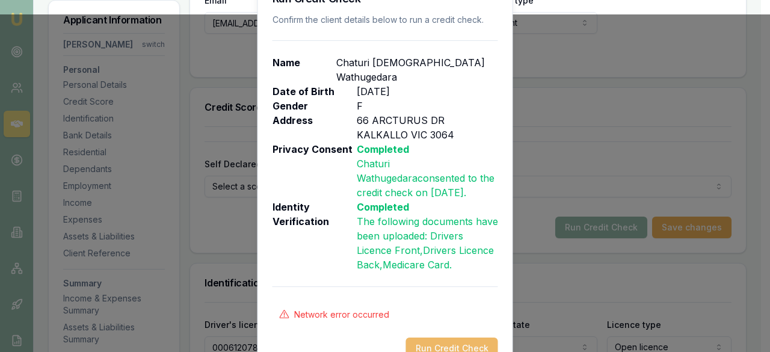
click at [461, 343] on button "Run Credit Check" at bounding box center [452, 348] width 92 height 22
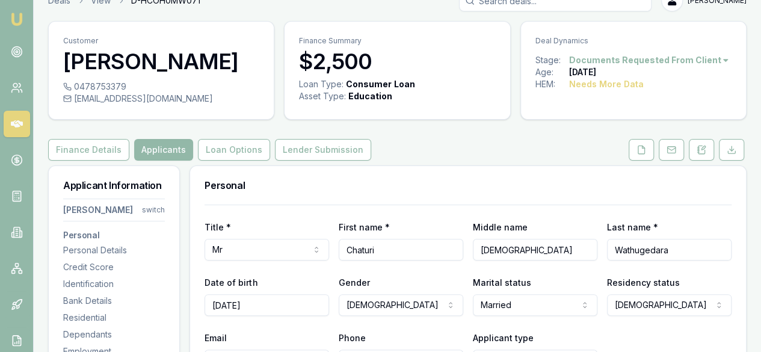
scroll to position [17, 0]
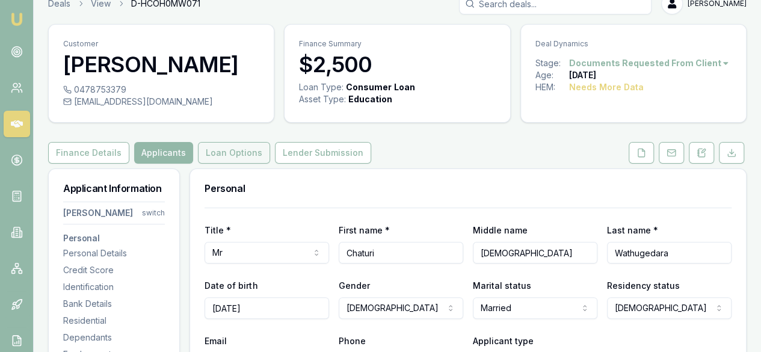
click at [235, 164] on button "Loan Options" at bounding box center [234, 153] width 72 height 22
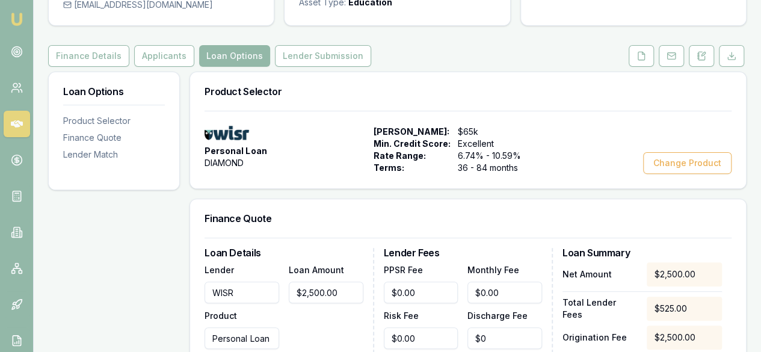
scroll to position [113, 0]
click at [666, 174] on button "Change Product" at bounding box center [687, 164] width 88 height 22
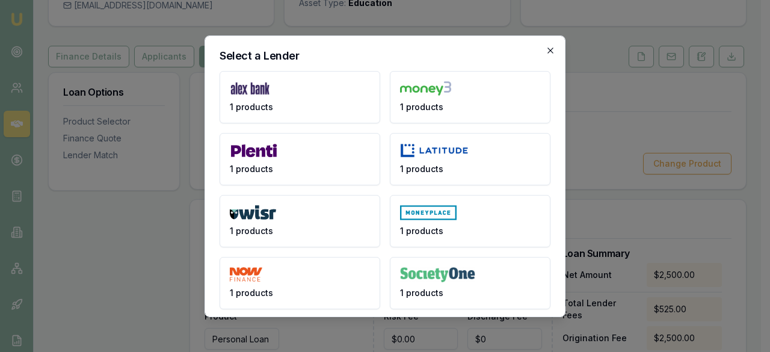
click at [546, 49] on icon "button" at bounding box center [551, 51] width 10 height 10
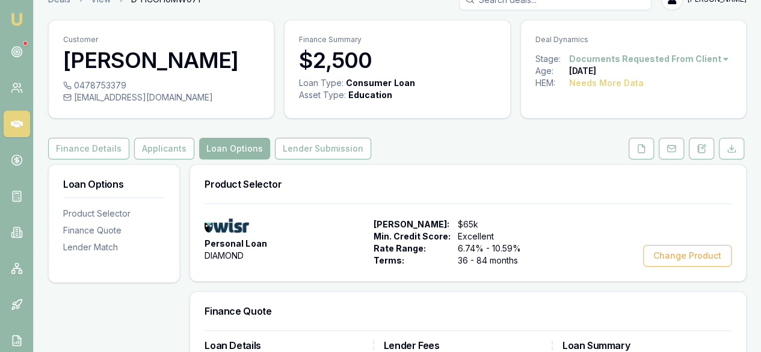
scroll to position [0, 0]
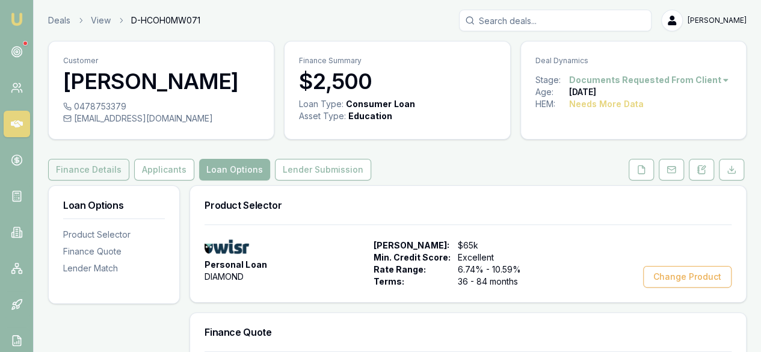
click at [113, 180] on button "Finance Details" at bounding box center [88, 170] width 81 height 22
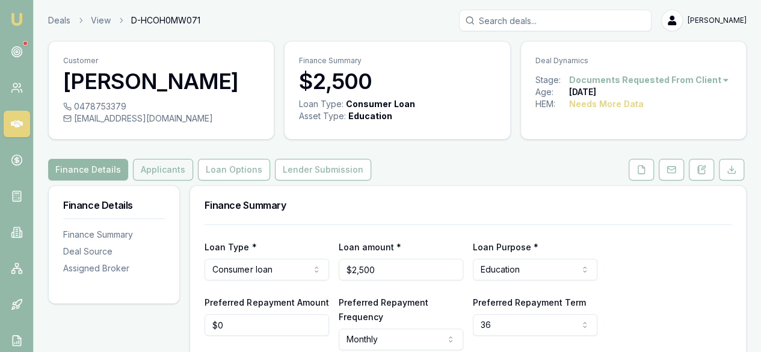
click at [161, 180] on button "Applicants" at bounding box center [163, 170] width 60 height 22
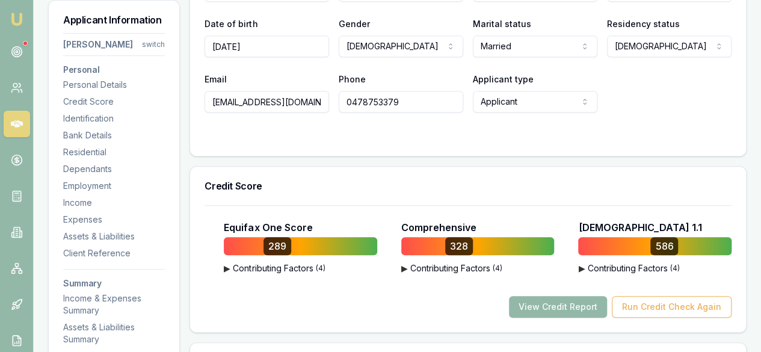
scroll to position [279, 0]
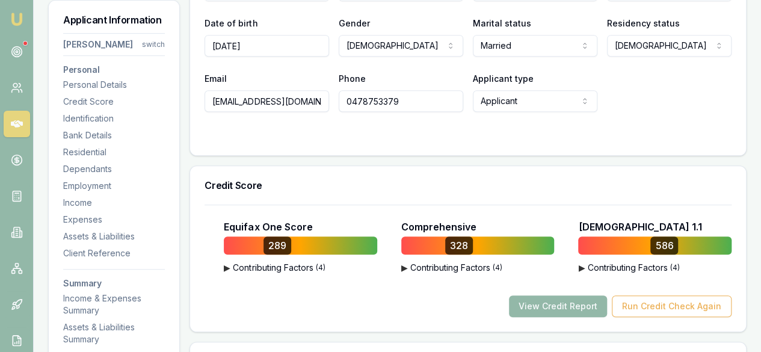
click at [277, 274] on button "▶ Contributing Factors ( 4 )" at bounding box center [302, 268] width 156 height 12
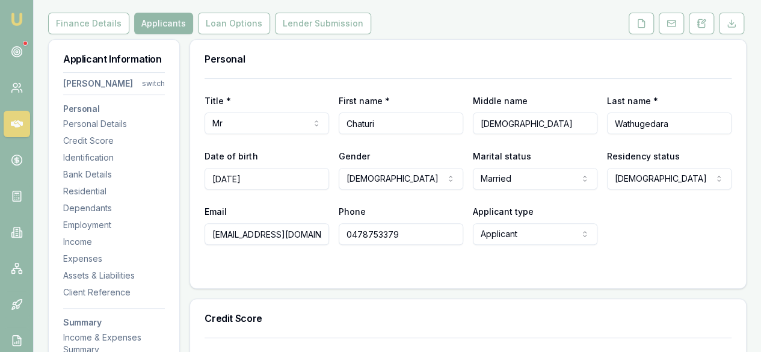
scroll to position [142, 0]
